Goal: Find specific fact: Find specific fact

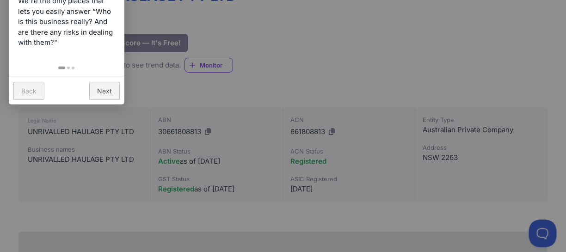
scroll to position [140, 0]
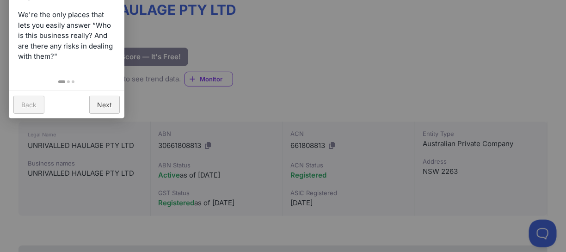
click at [37, 104] on link "Back" at bounding box center [28, 105] width 31 height 18
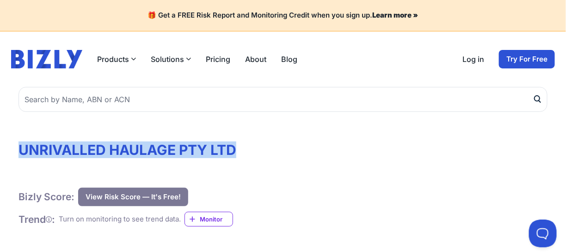
drag, startPoint x: 245, startPoint y: 145, endPoint x: 20, endPoint y: 155, distance: 225.5
click at [20, 155] on h1 "UNRIVALLED HAULAGE PTY LTD" at bounding box center [283, 150] width 529 height 17
copy h1 "UNRIVALLED HAULAGE PTY LTD"
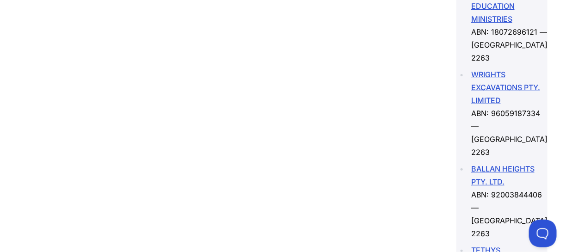
scroll to position [1711, 0]
